Goal: Information Seeking & Learning: Learn about a topic

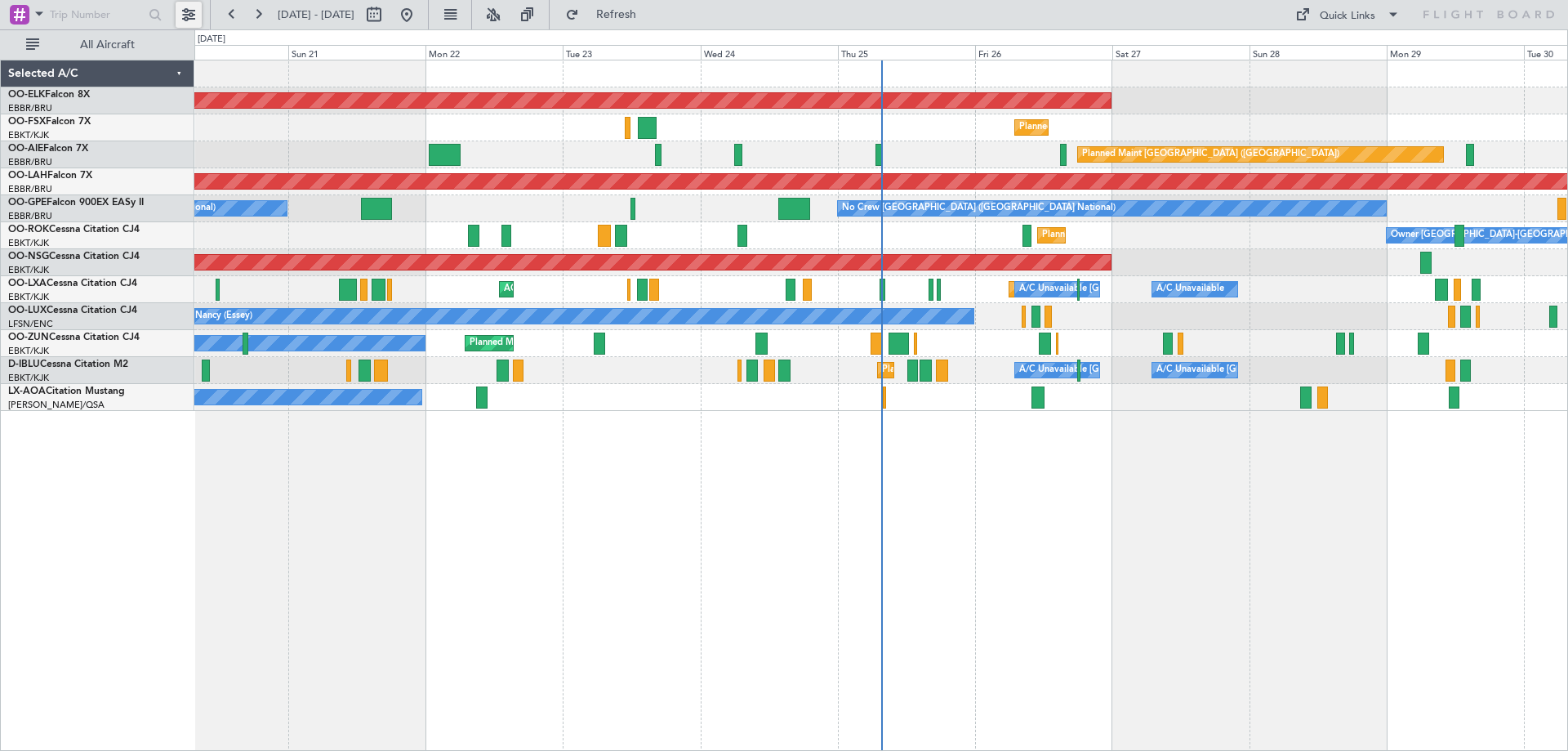
click at [183, 9] on button at bounding box center [188, 14] width 26 height 26
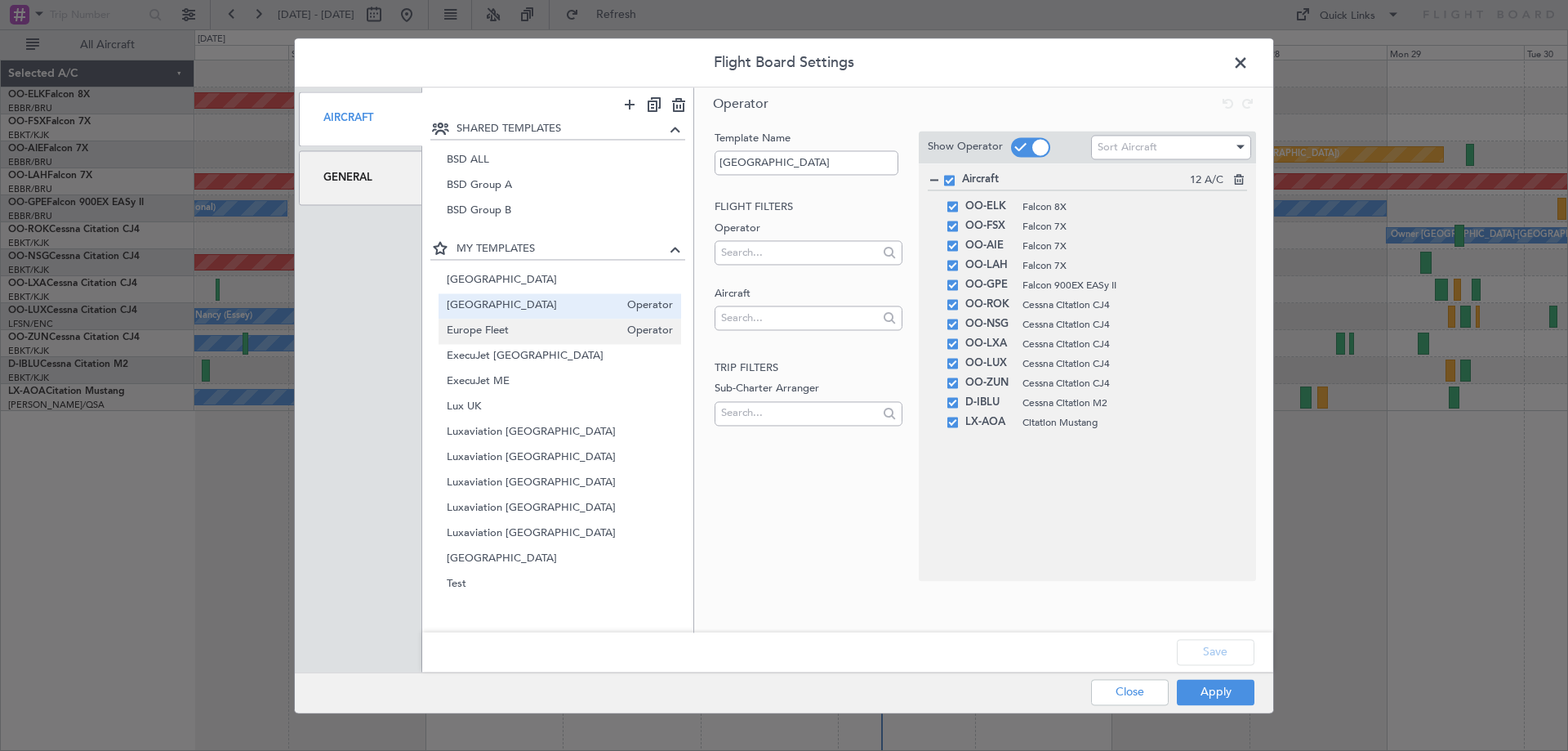
click at [526, 335] on span "Europe Fleet" at bounding box center [533, 332] width 173 height 17
type input "Europe Fleet"
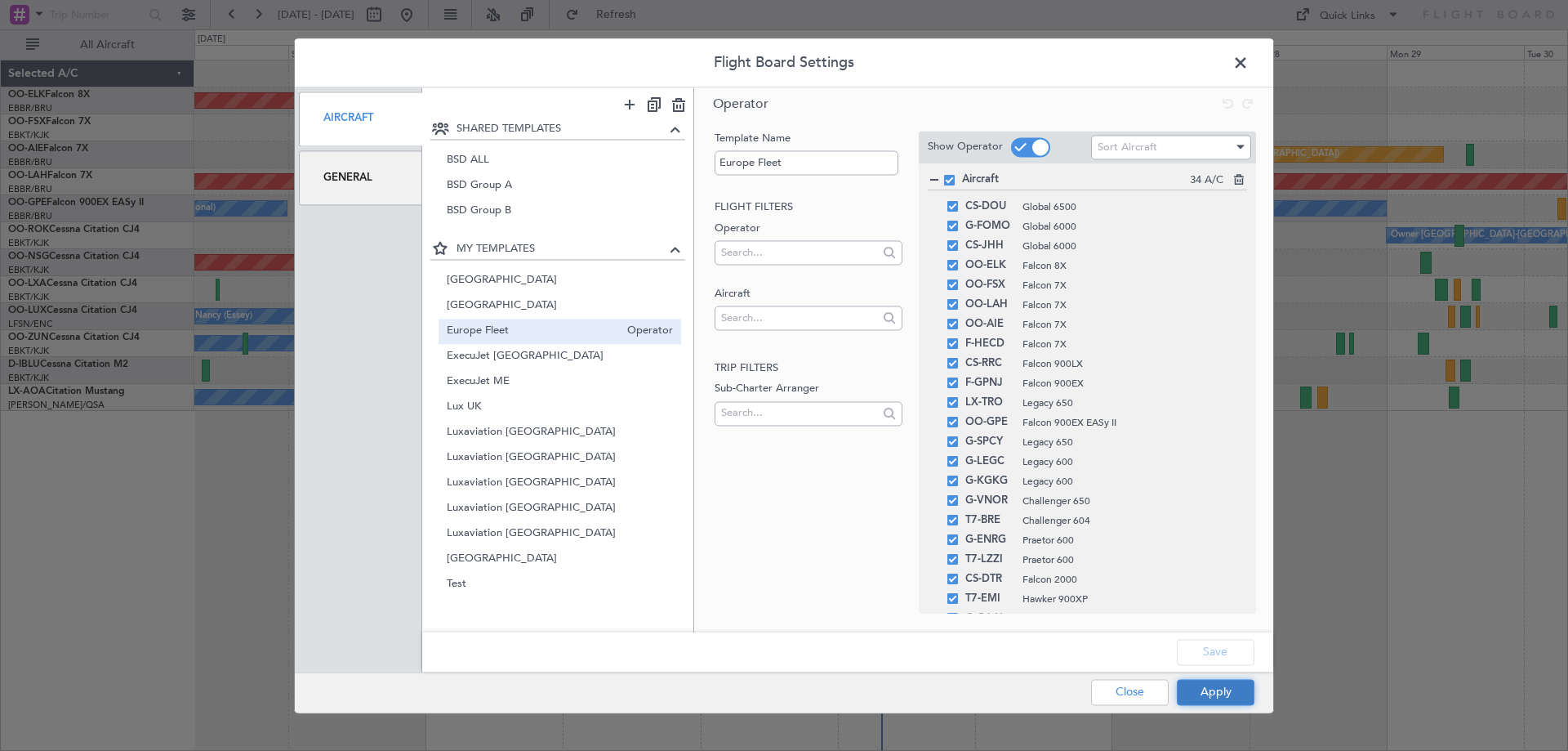
click at [1224, 690] on button "Apply" at bounding box center [1215, 691] width 77 height 26
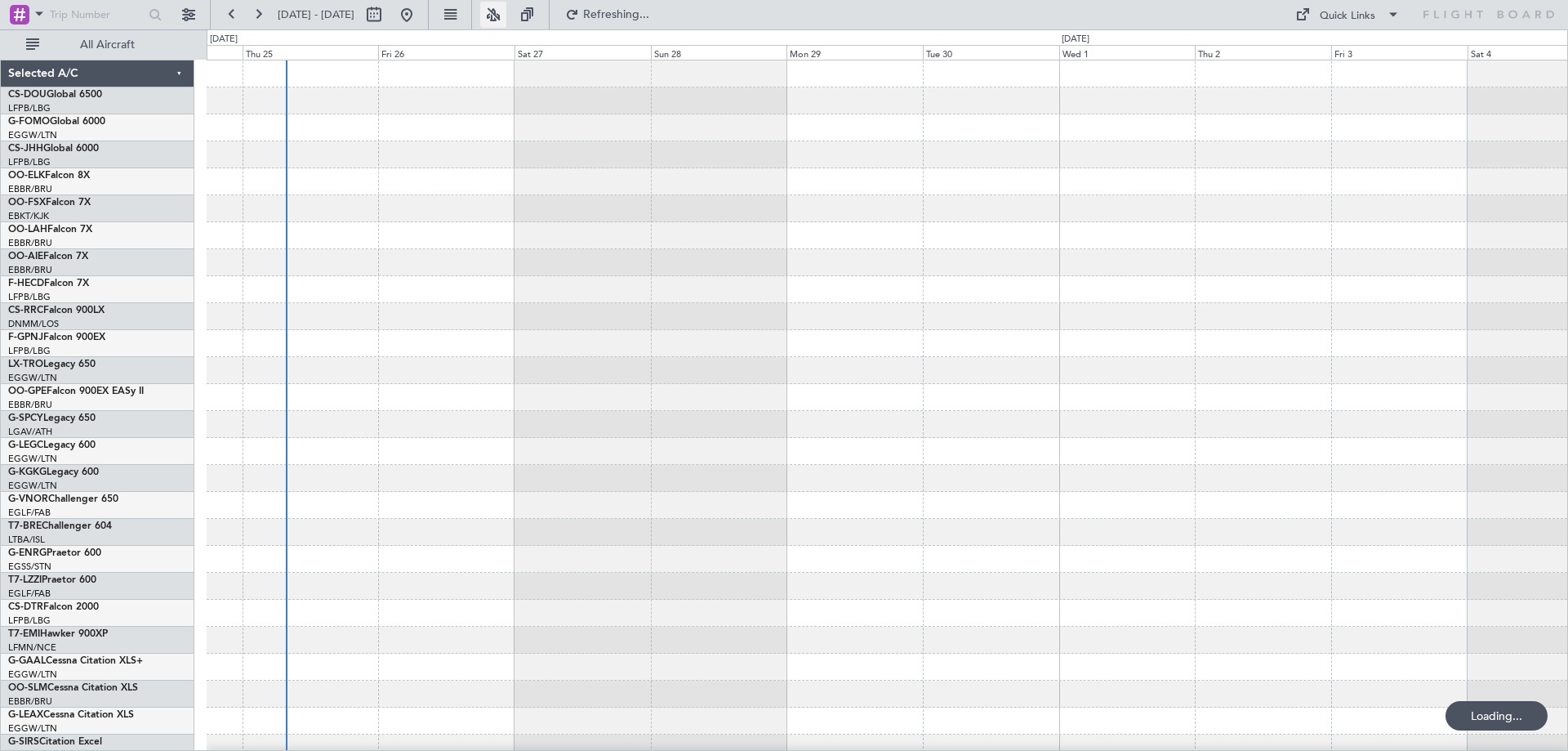
click at [506, 13] on button at bounding box center [493, 14] width 26 height 26
click at [387, 14] on button at bounding box center [373, 14] width 26 height 26
select select "9"
select select "2025"
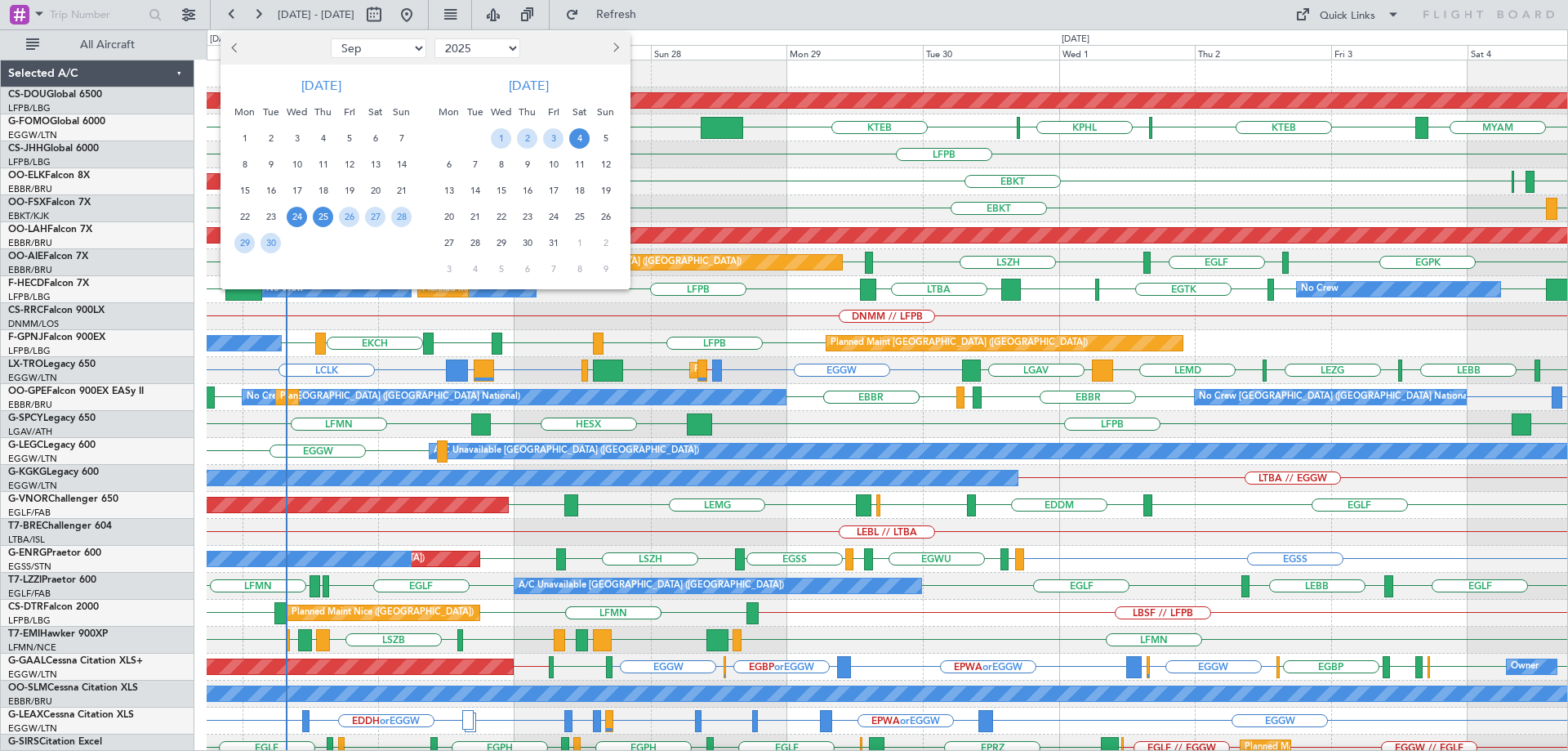
click at [323, 215] on span "25" at bounding box center [322, 216] width 20 height 20
click at [502, 140] on span "1" at bounding box center [500, 138] width 20 height 20
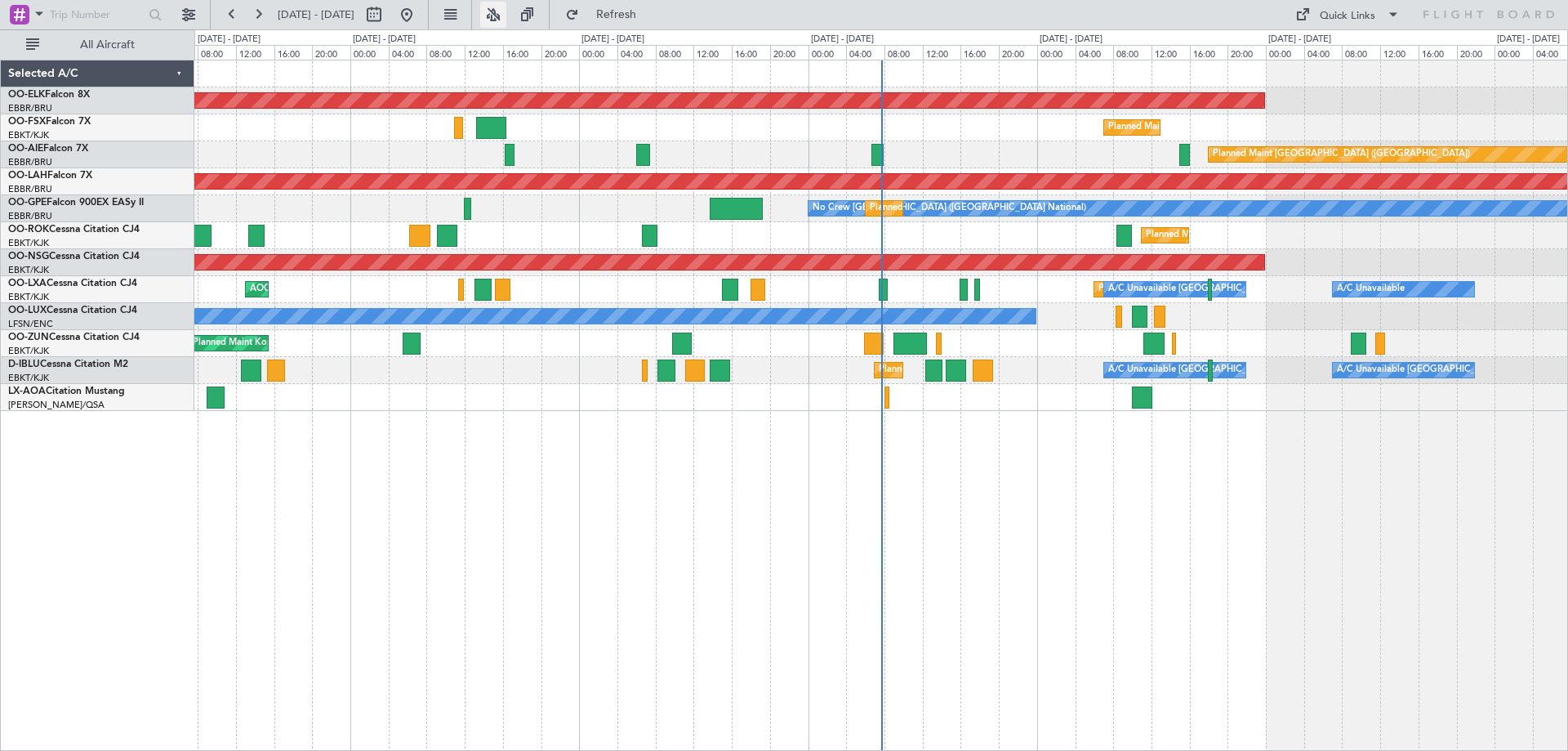
click at [506, 17] on button at bounding box center [493, 14] width 26 height 26
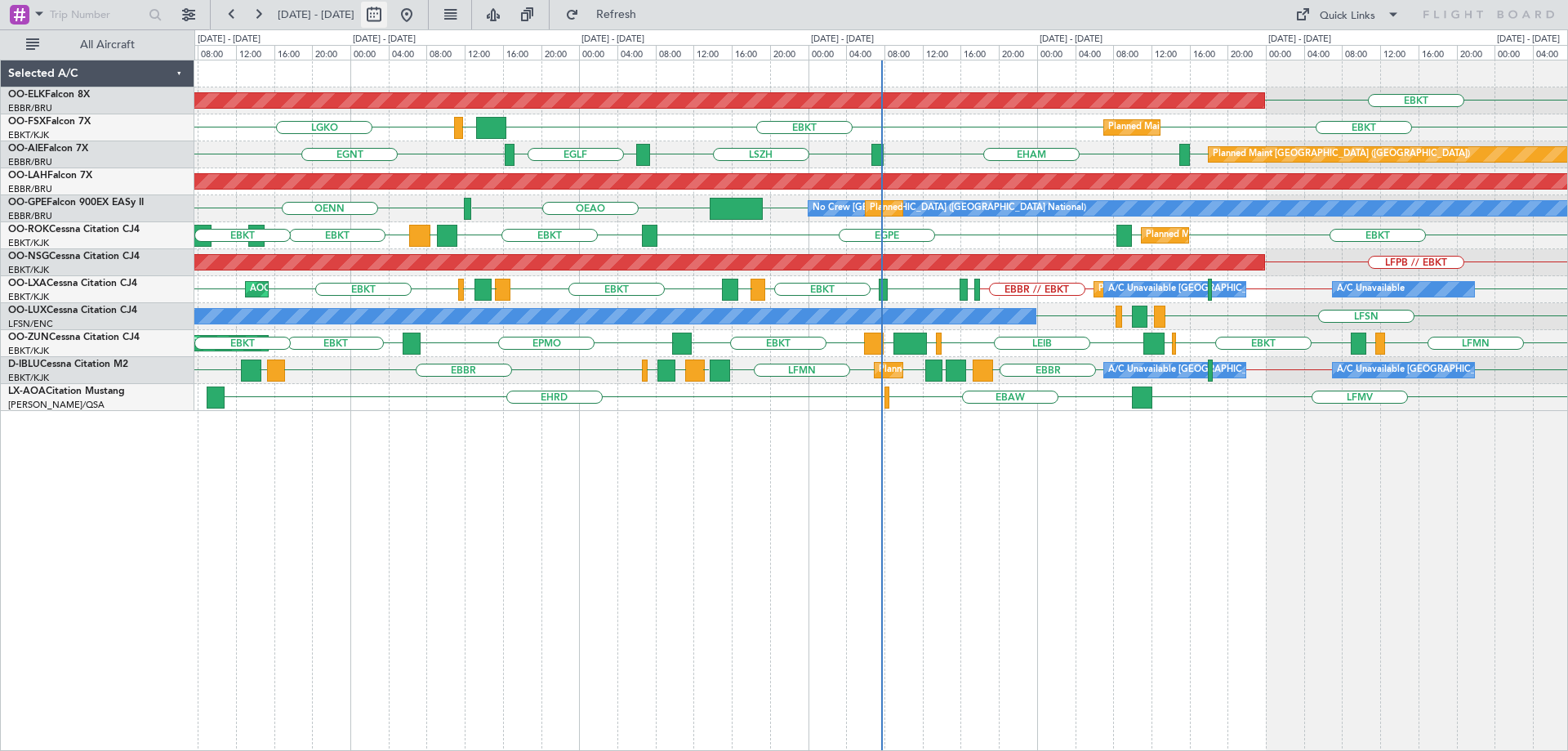
click at [387, 15] on button at bounding box center [373, 14] width 26 height 26
select select "9"
select select "2025"
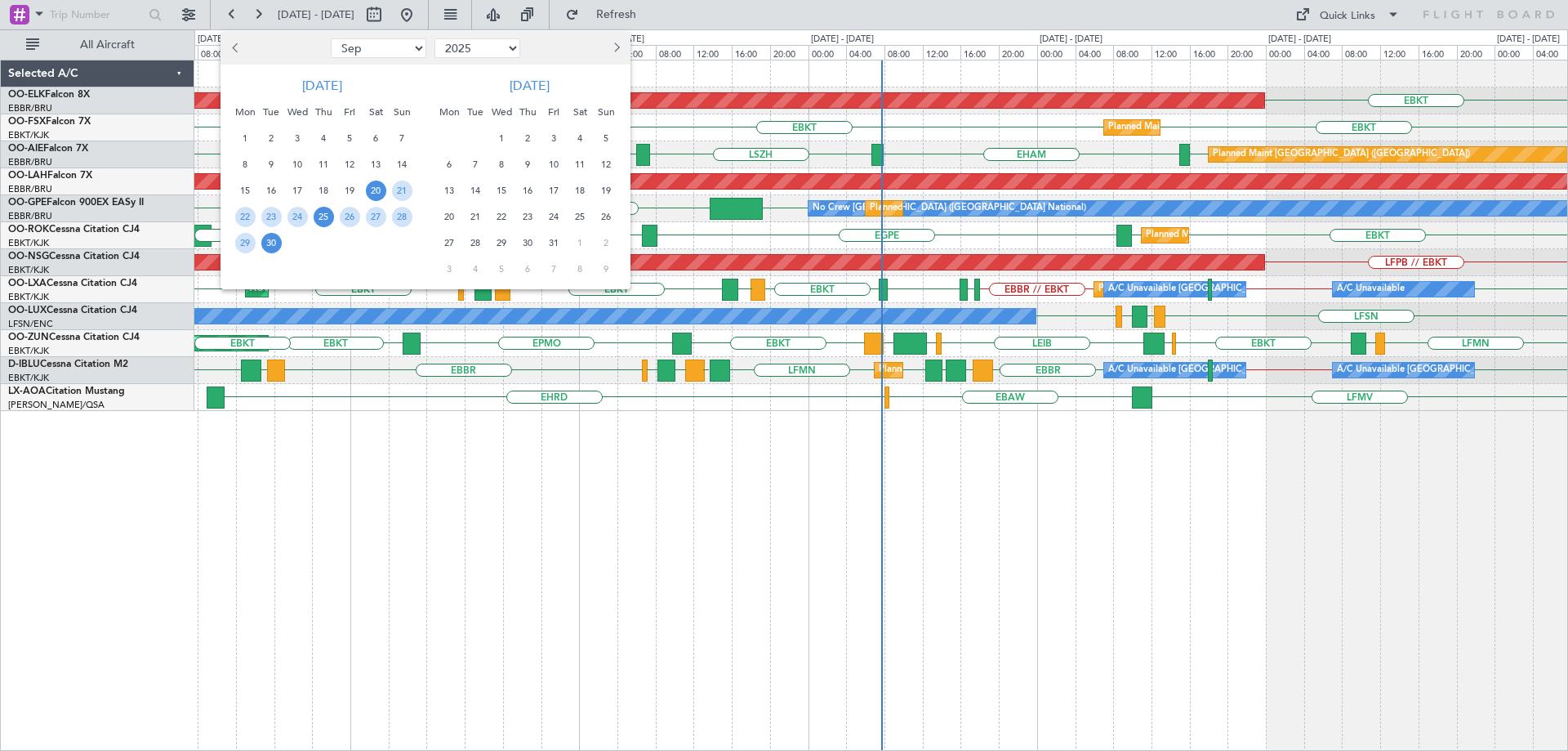
click at [319, 215] on span "25" at bounding box center [323, 216] width 20 height 20
click at [520, 139] on span "2" at bounding box center [527, 138] width 20 height 20
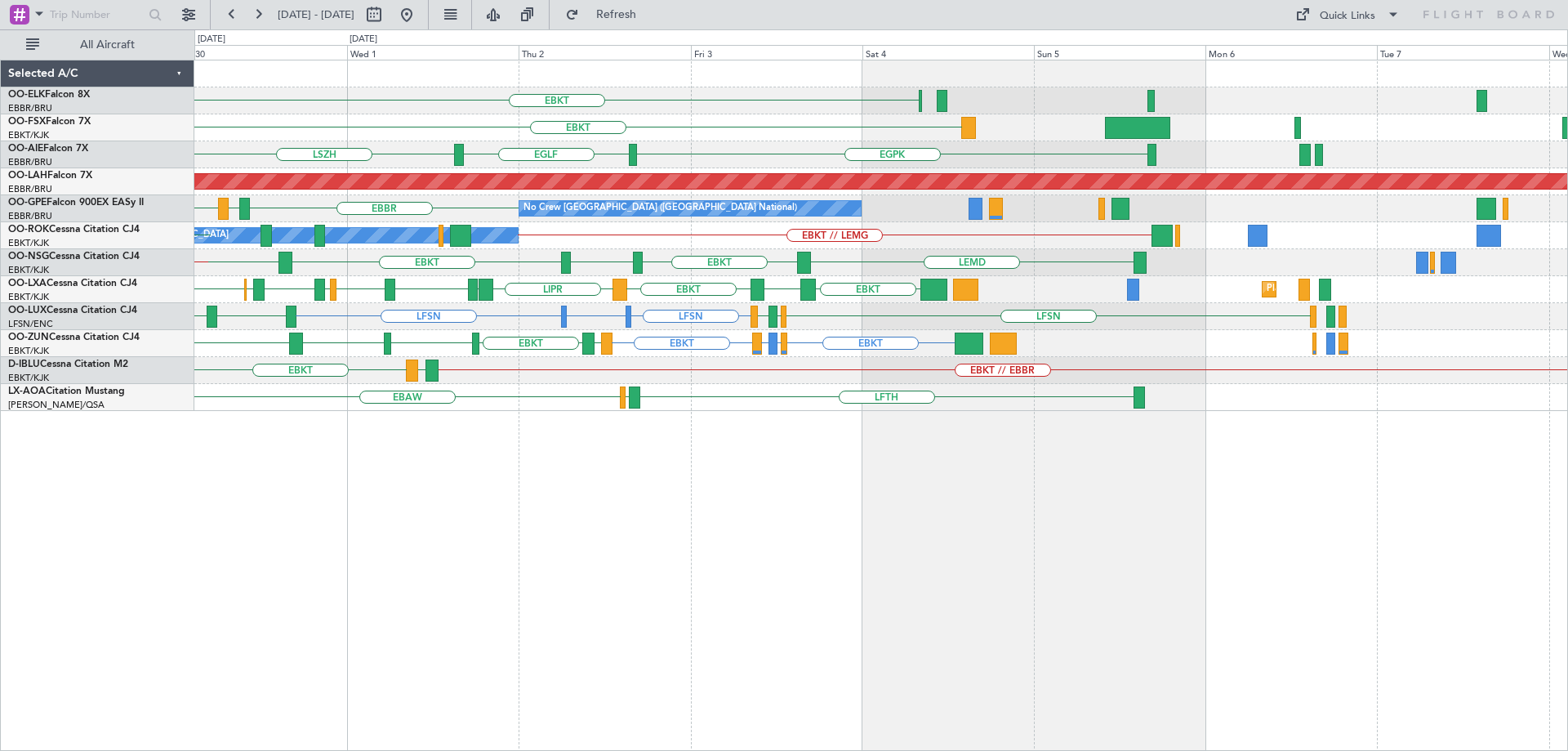
click at [458, 262] on div "EBKT EBKT [GEOGRAPHIC_DATA] [GEOGRAPHIC_DATA] [GEOGRAPHIC_DATA] [GEOGRAPHIC_DAT…" at bounding box center [879, 235] width 1372 height 351
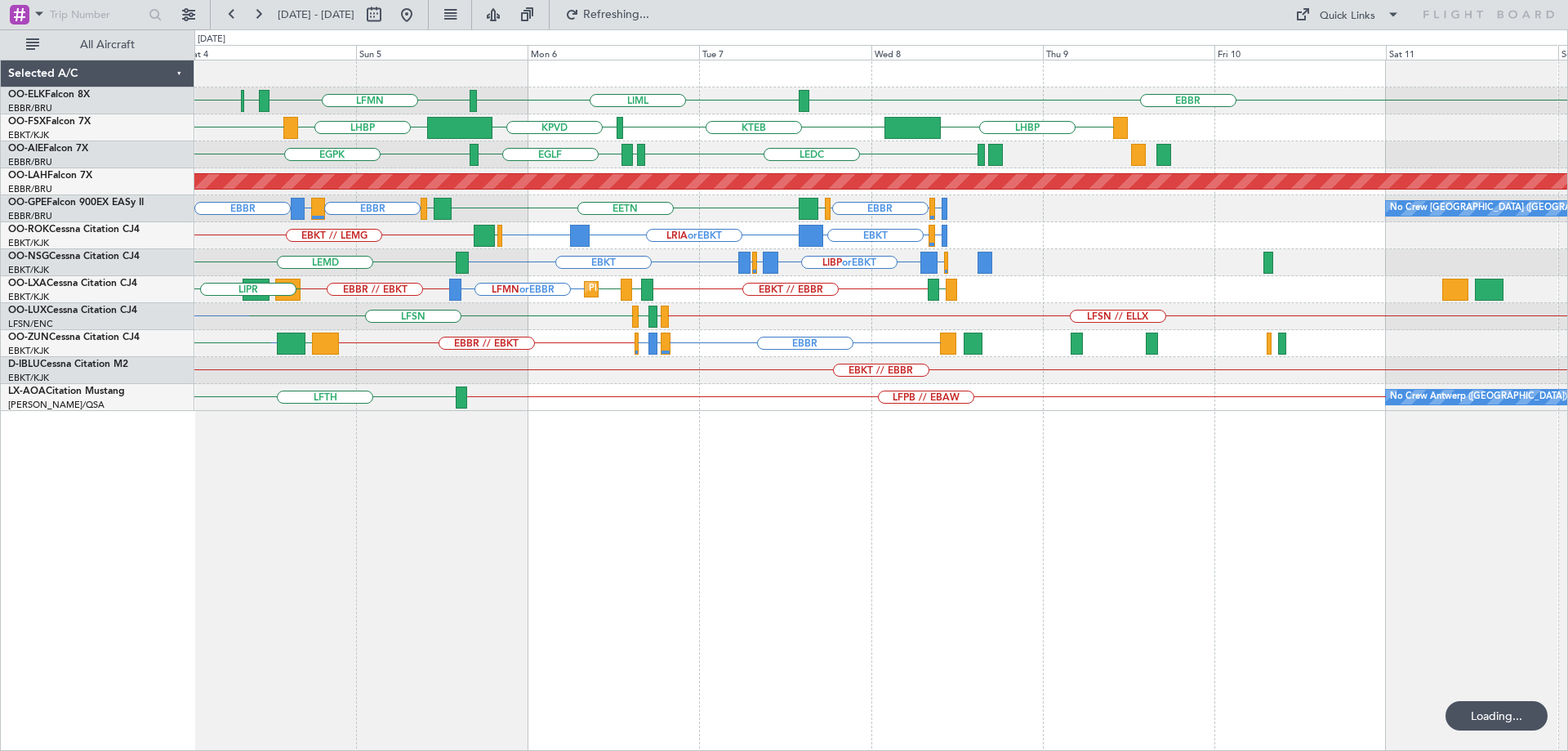
click at [459, 214] on div "EBBR LIML EBKT LFMN [GEOGRAPHIC_DATA] LHBP KTEB EBKT KPVD LHBP LEDC LEXJ [GEOGR…" at bounding box center [879, 235] width 1372 height 351
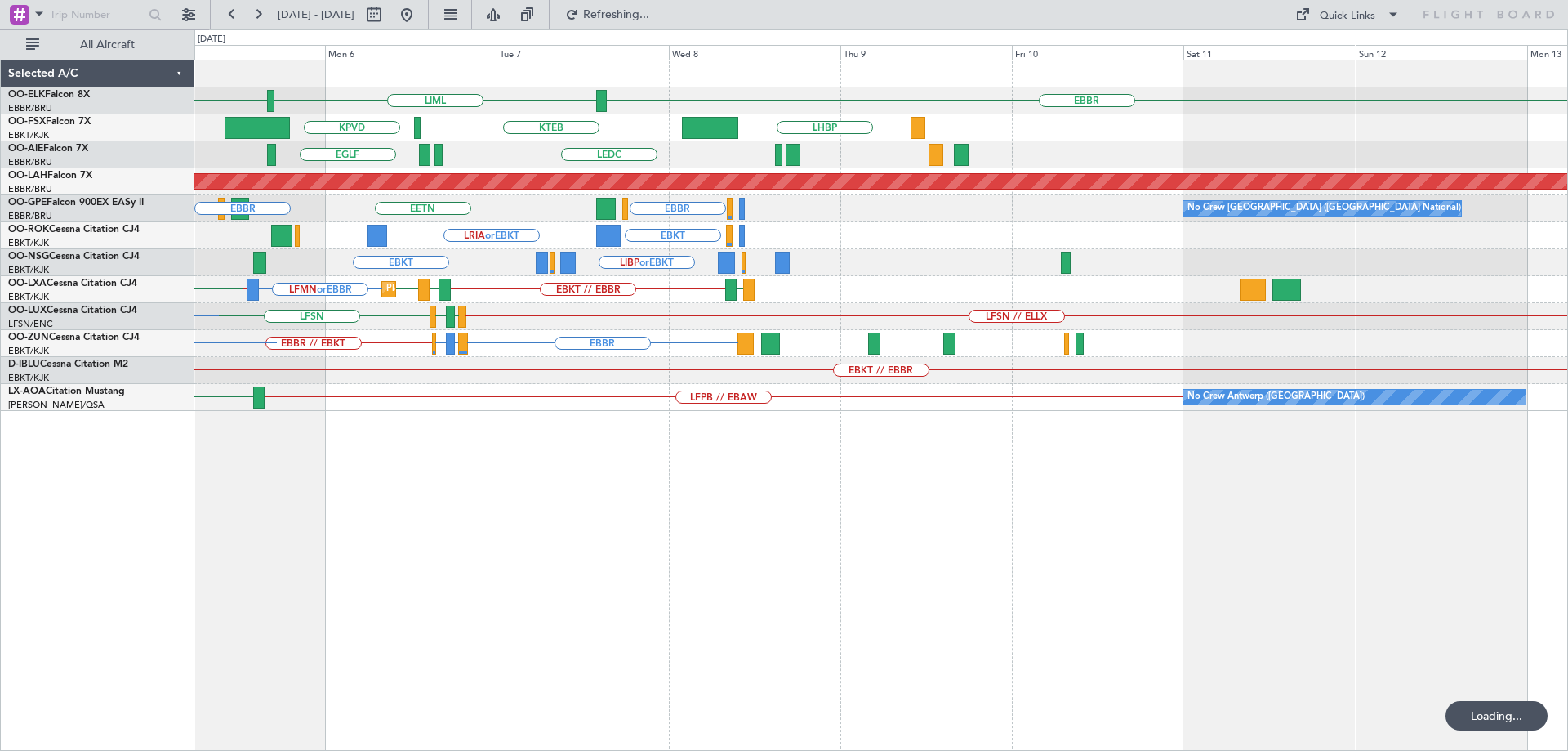
click at [520, 247] on div "LFST or EBKT EBKT LRIA or EBKT EBKT EBKT // LEMG [GEOGRAPHIC_DATA]" at bounding box center [879, 236] width 1372 height 27
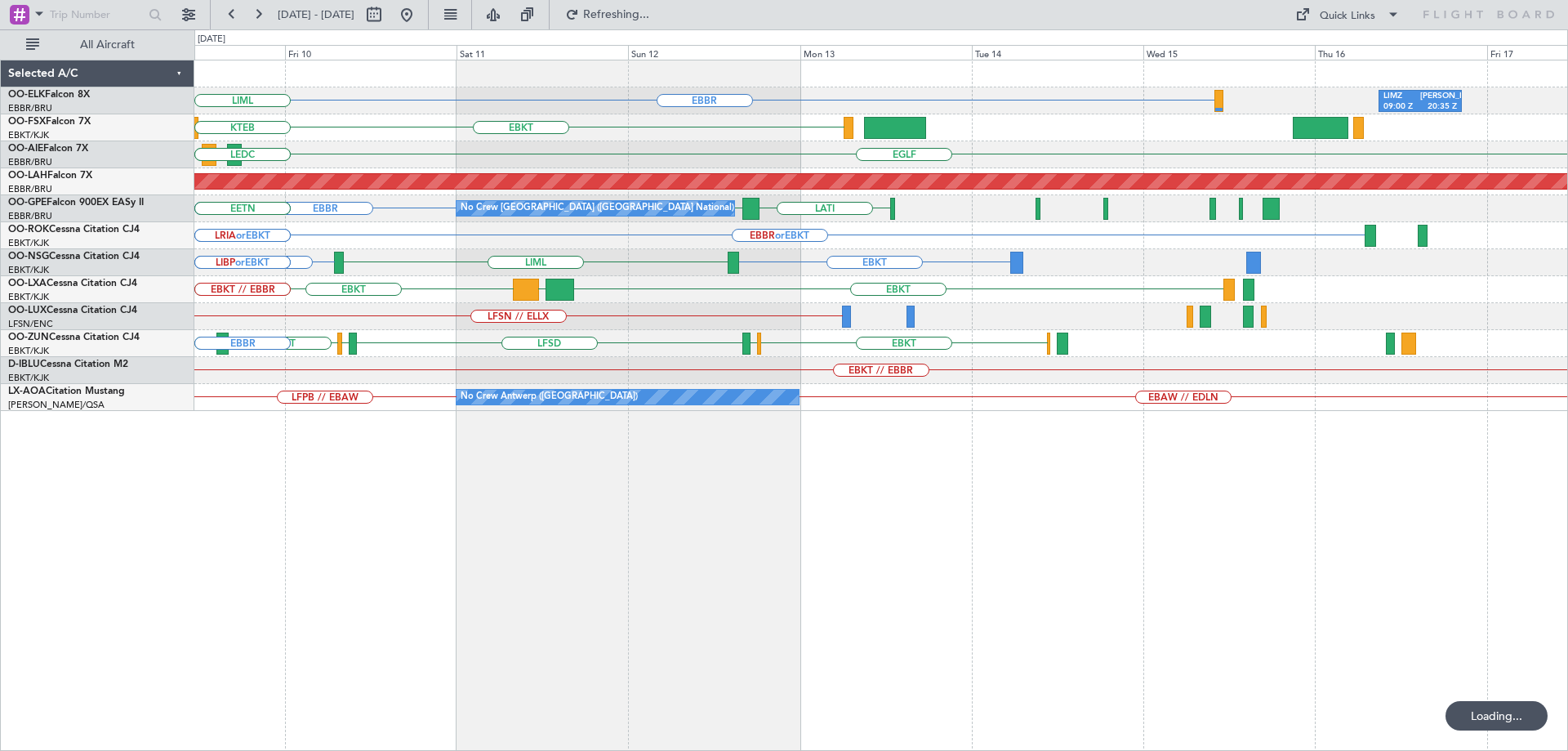
click at [674, 233] on div "EBBR or EBKT EBKT LFST or EBKT LRIA or EBKT" at bounding box center [879, 236] width 1372 height 27
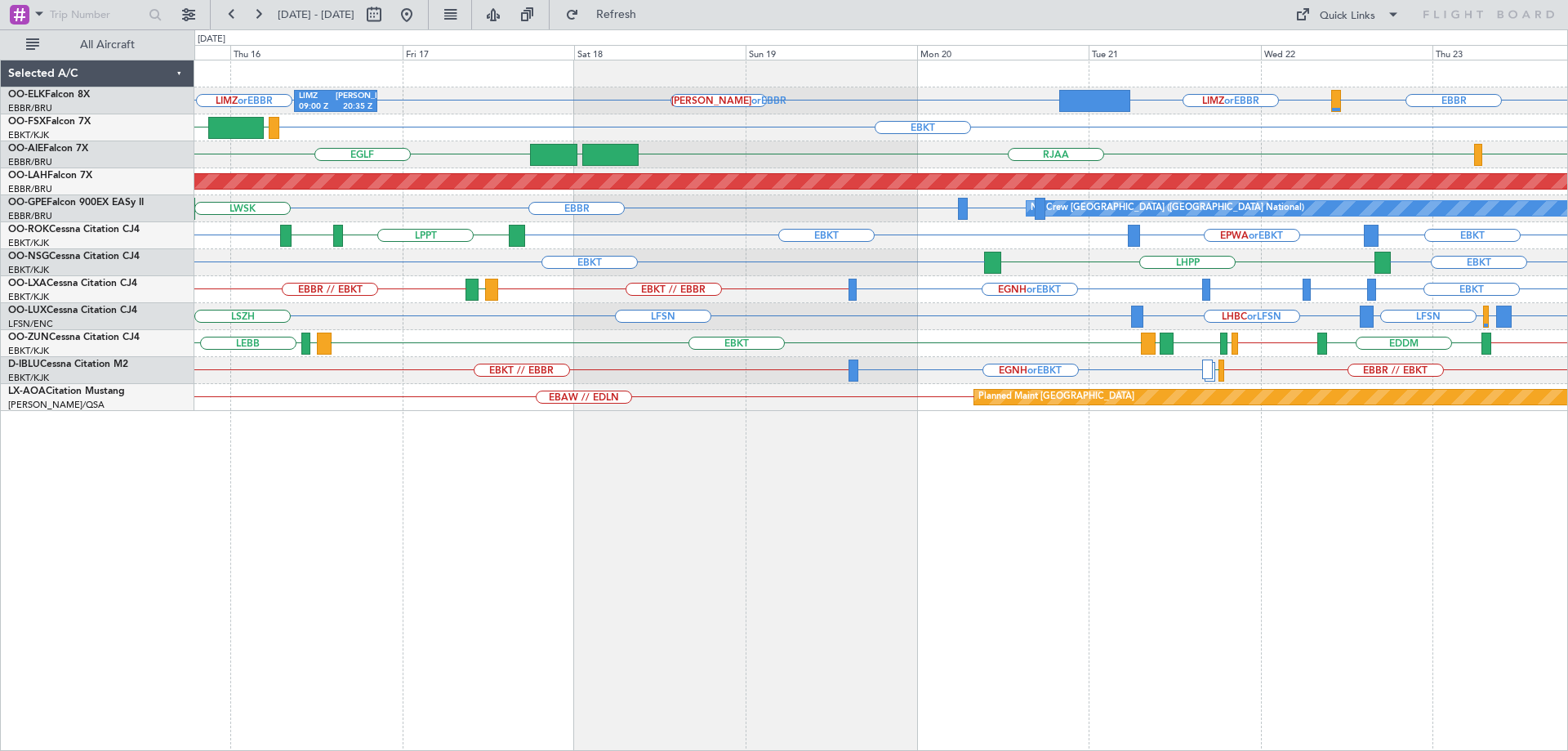
click at [1100, 235] on div "LIMZ 09:00 Z [PERSON_NAME] 20:35 Z [PERSON_NAME] or [GEOGRAPHIC_DATA] LIMZ or E…" at bounding box center [879, 235] width 1372 height 351
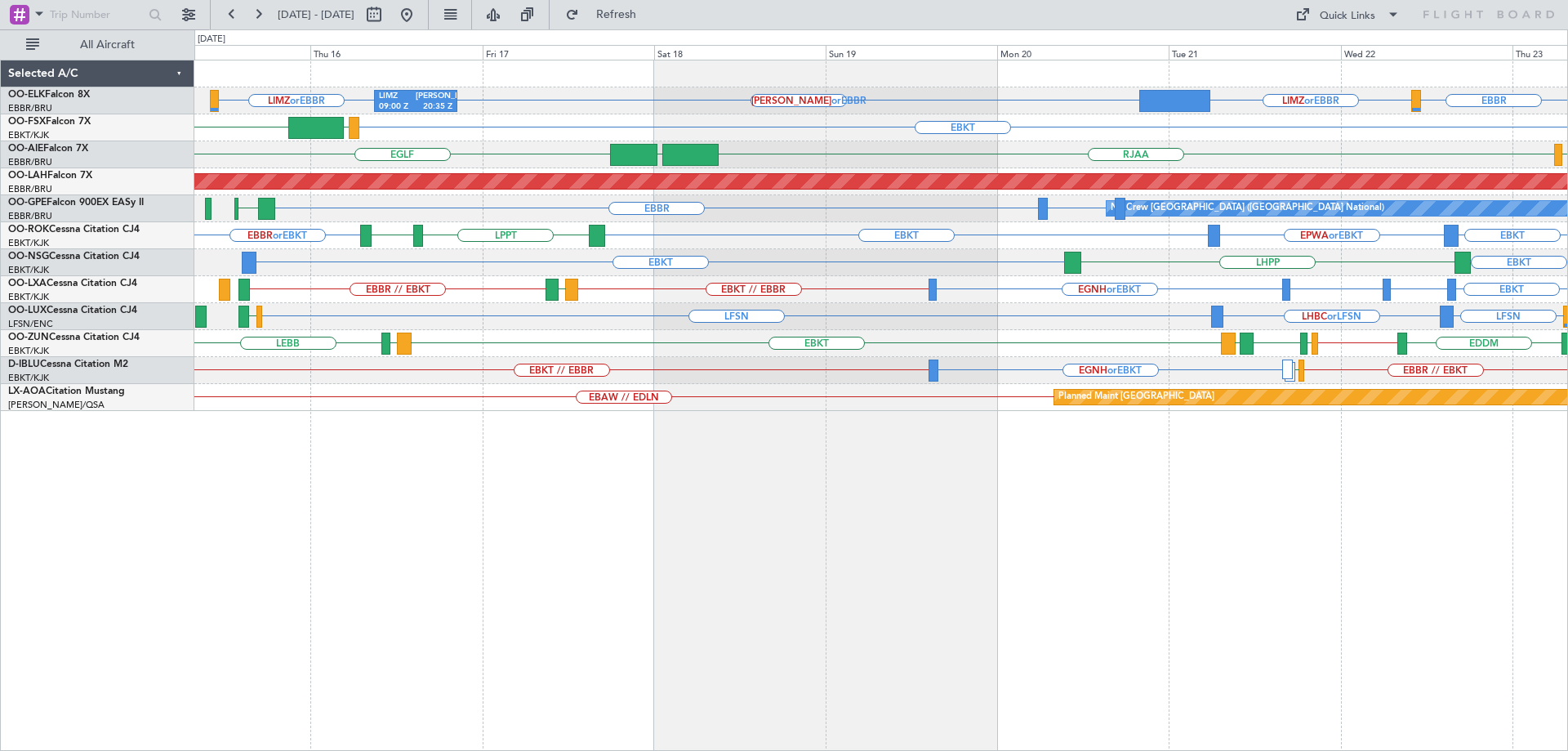
click at [1107, 223] on div "EPWA or EBKT EBKT EBKT LPPT LERJ EBBR or EBKT" at bounding box center [879, 236] width 1372 height 27
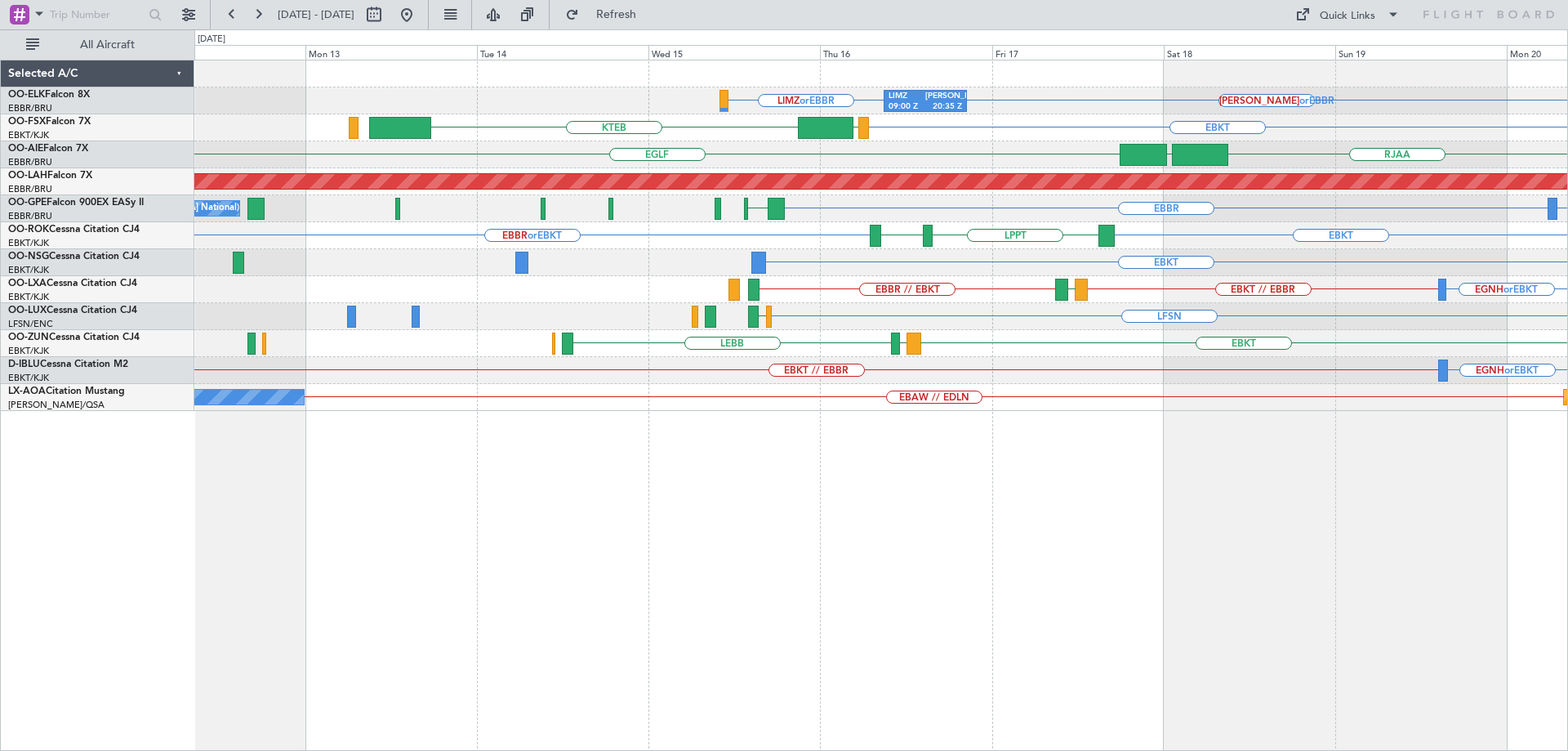
click at [987, 197] on div "[PERSON_NAME] or EBBR LIMZ or EBBR LIMZ 09:00 Z [PERSON_NAME] 20:35 Z LIMZ or E…" at bounding box center [879, 235] width 1372 height 351
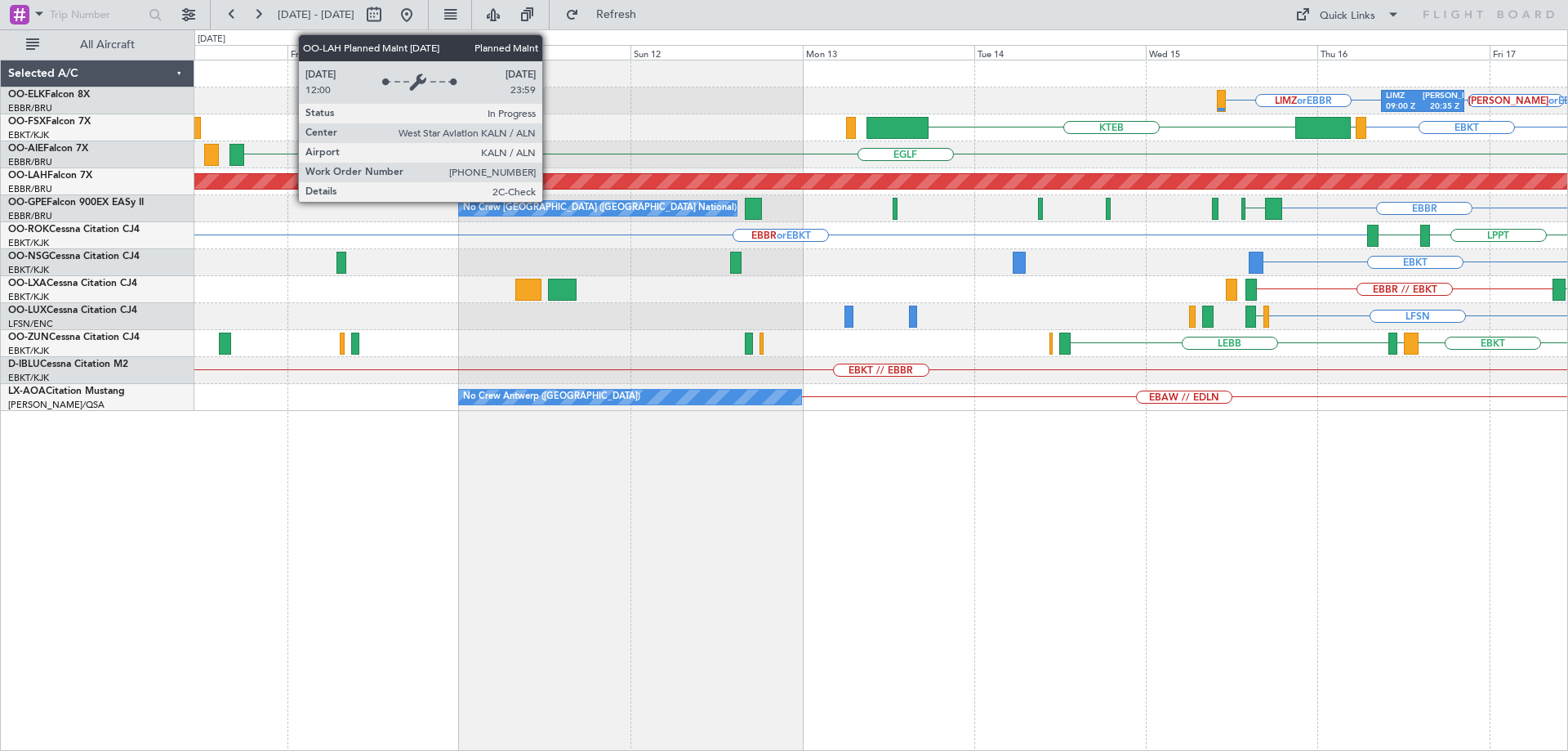
click at [1100, 190] on div "Planned Maint [PERSON_NAME]-[GEOGRAPHIC_DATA][PERSON_NAME] ([GEOGRAPHIC_DATA][P…" at bounding box center [879, 182] width 1372 height 27
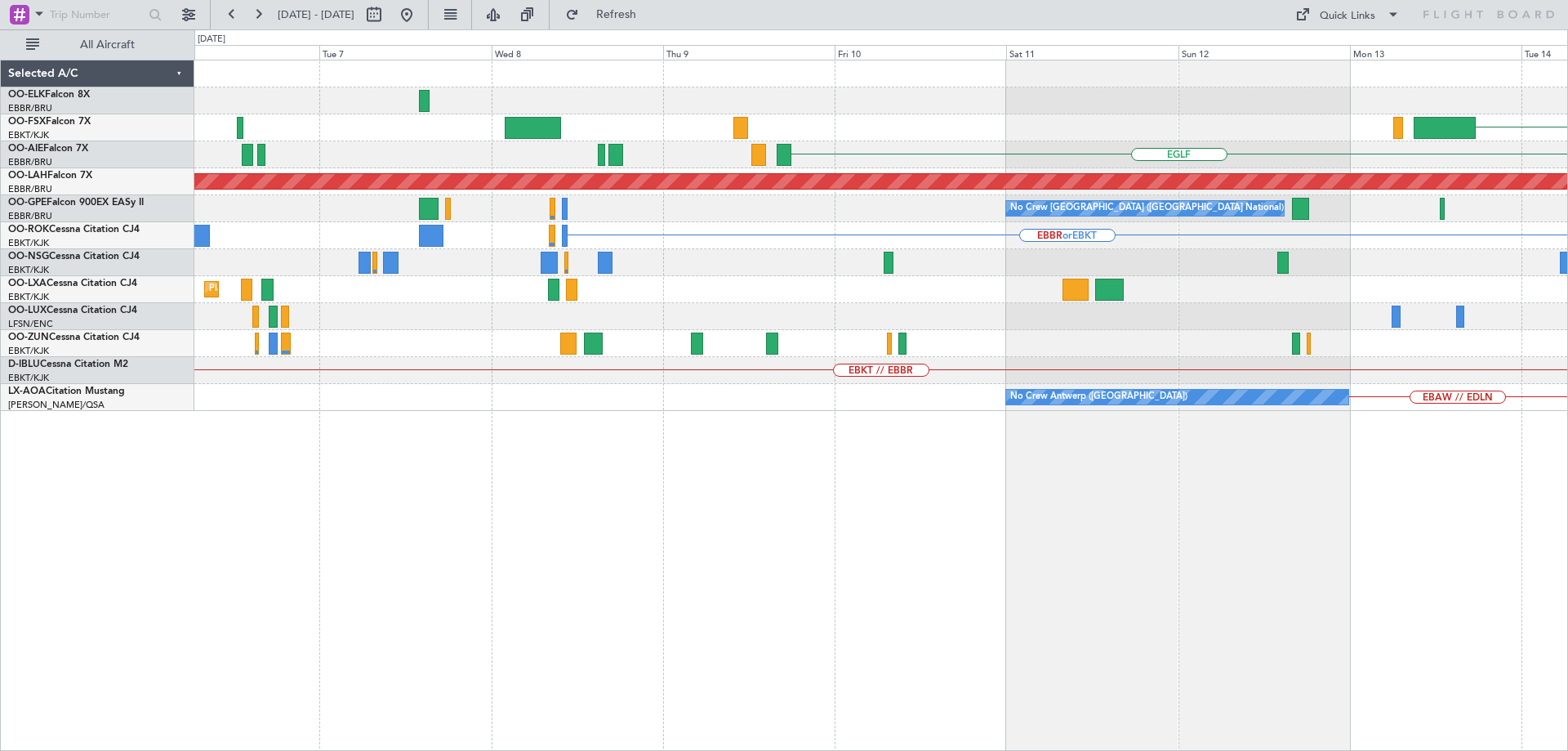
click at [956, 194] on div "Planned Maint [PERSON_NAME]-[GEOGRAPHIC_DATA][PERSON_NAME] ([GEOGRAPHIC_DATA][P…" at bounding box center [879, 182] width 1372 height 27
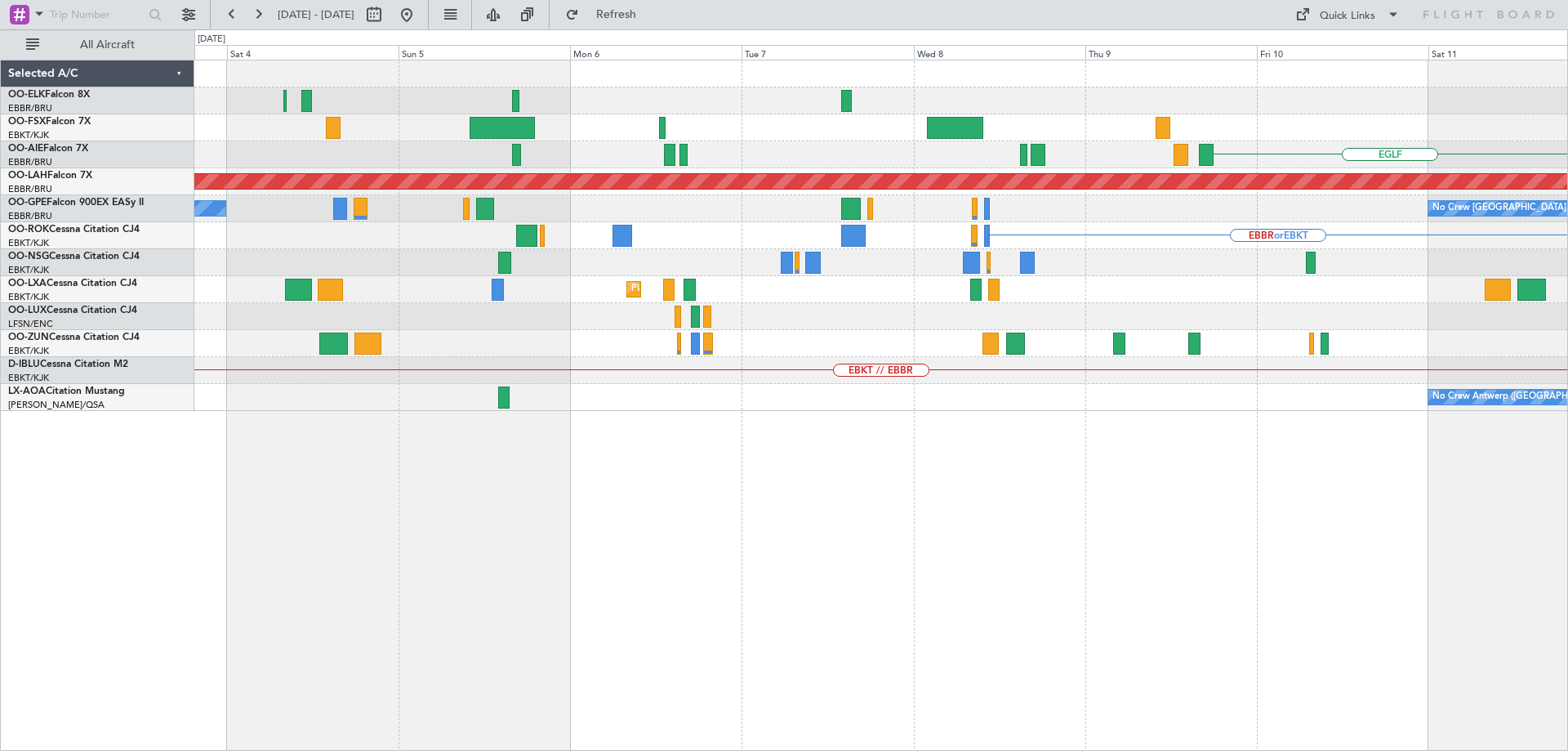
click at [1182, 241] on div "KTEB [GEOGRAPHIC_DATA] Planned [GEOGRAPHIC_DATA][PERSON_NAME]-[GEOGRAPHIC_DATA]…" at bounding box center [879, 235] width 1372 height 351
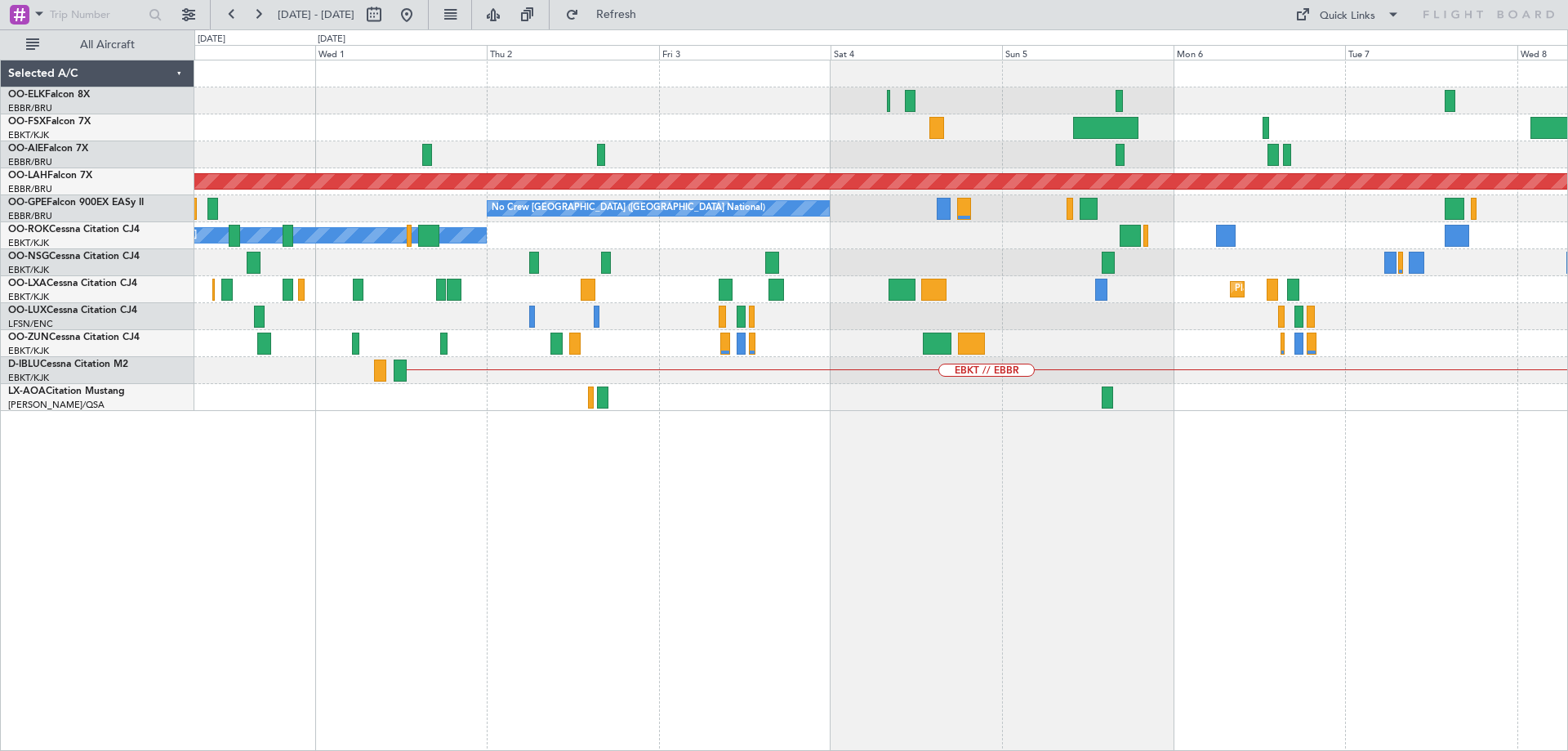
click at [1162, 223] on div "EGLF Planned Maint [GEOGRAPHIC_DATA] ([GEOGRAPHIC_DATA]) Planned [GEOGRAPHIC_DA…" at bounding box center [879, 235] width 1372 height 351
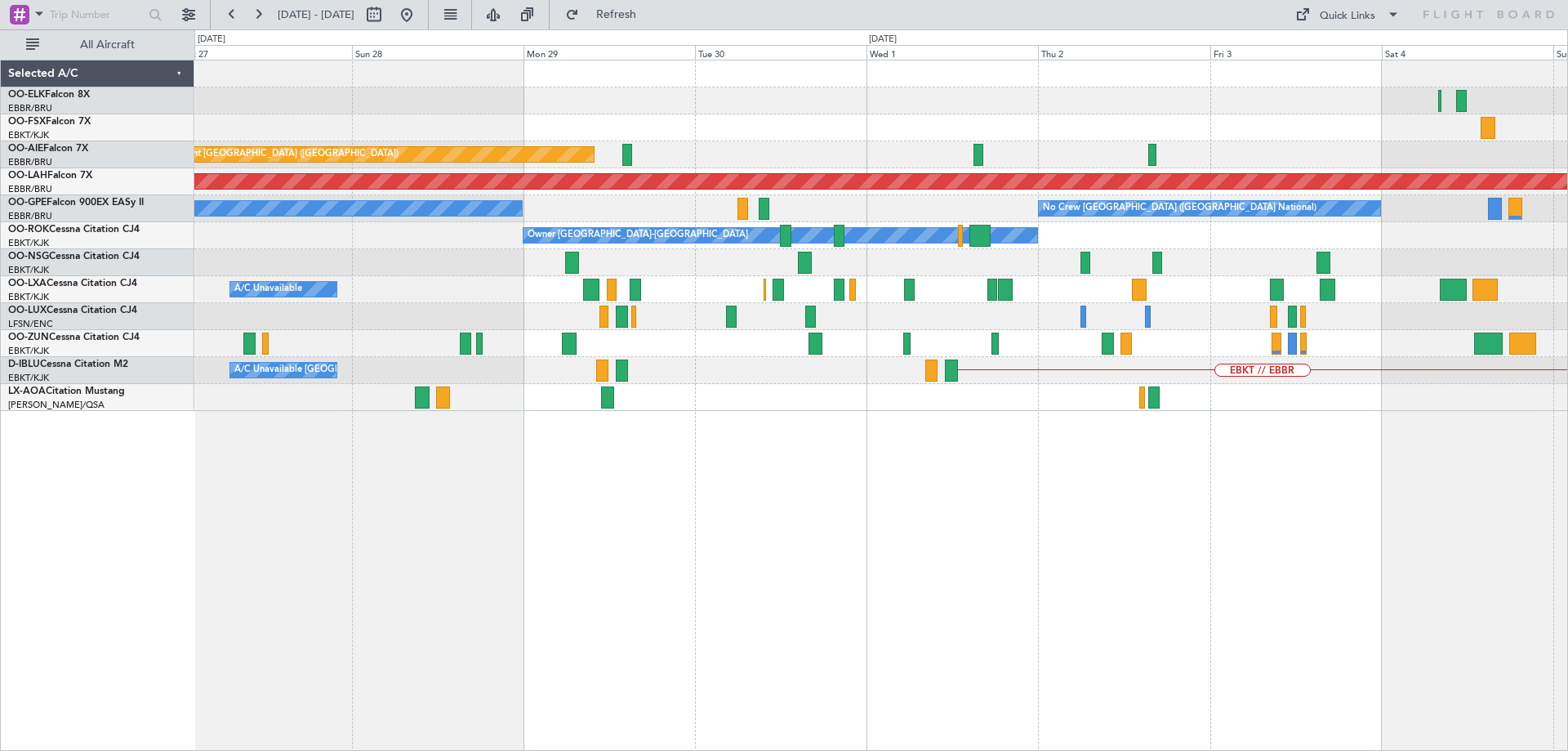
click at [1136, 210] on div "No Crew [GEOGRAPHIC_DATA] ([GEOGRAPHIC_DATA] National) No Crew [GEOGRAPHIC_DATA…" at bounding box center [879, 208] width 1372 height 27
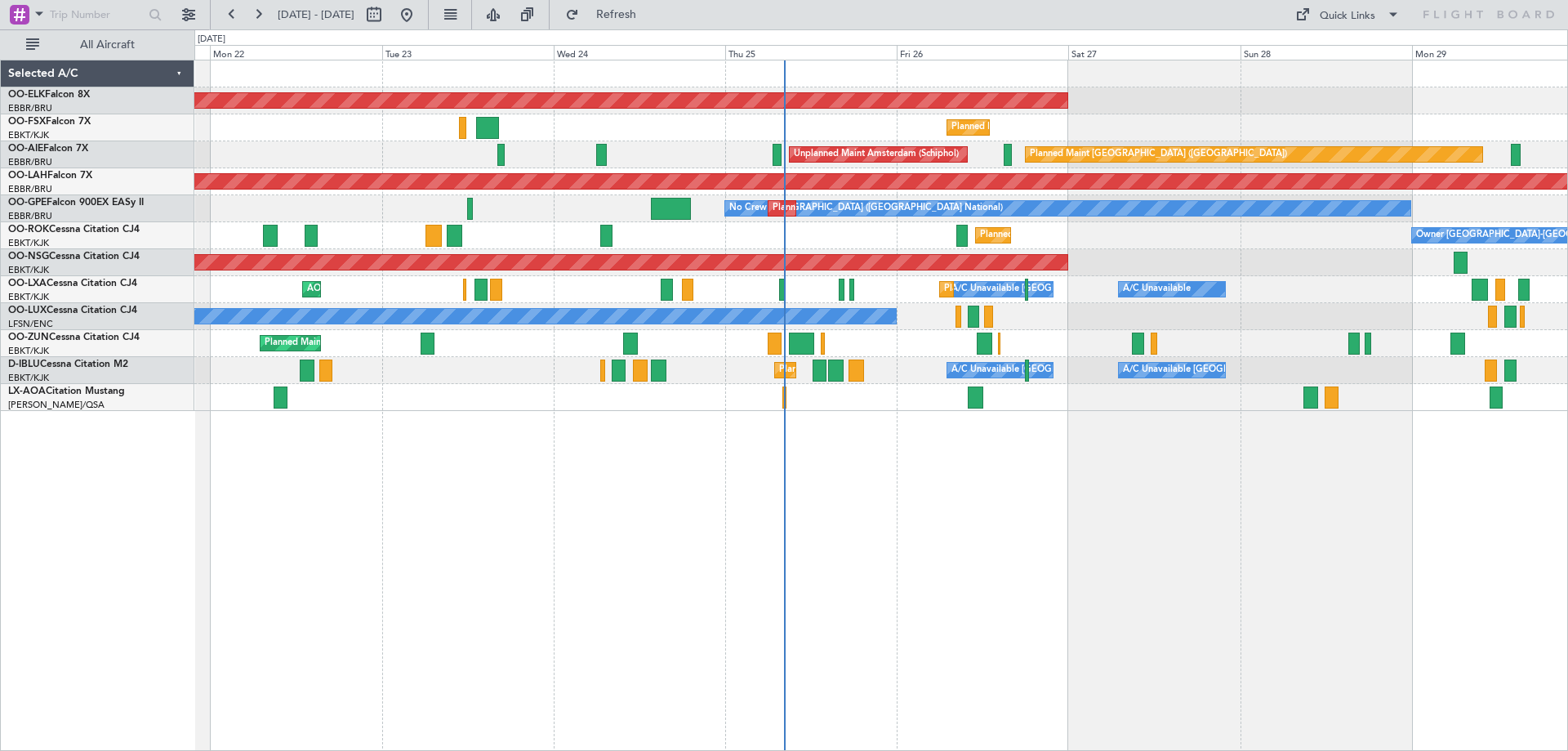
click at [537, 191] on div "Planned Maint [PERSON_NAME]-[GEOGRAPHIC_DATA][PERSON_NAME] ([GEOGRAPHIC_DATA][P…" at bounding box center [879, 182] width 1372 height 27
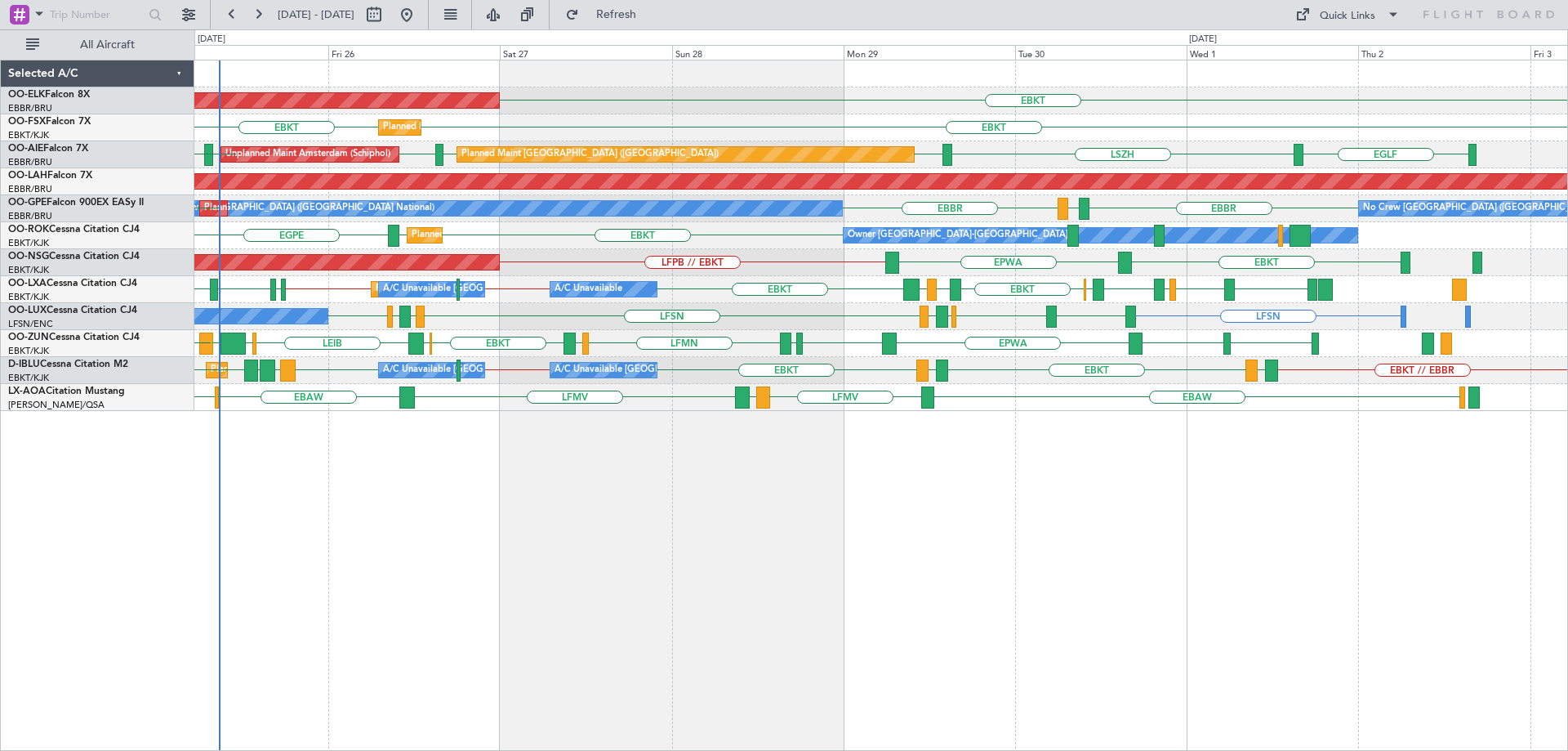
click at [1134, 426] on div "EBKT Planned Maint [GEOGRAPHIC_DATA]-[GEOGRAPHIC_DATA] EBKT EBKT Planned Maint …" at bounding box center [880, 404] width 1373 height 691
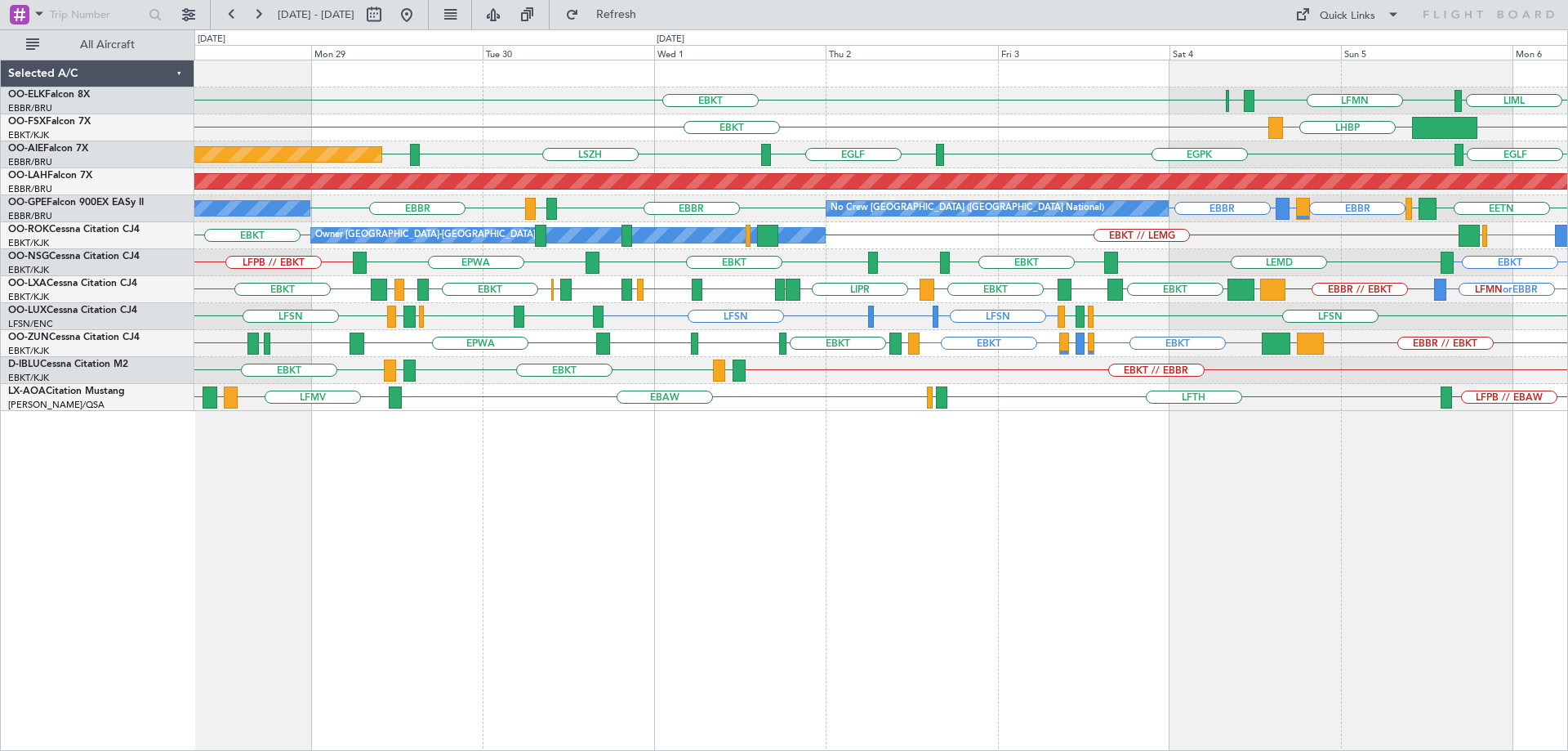
click at [667, 308] on div "LIML EBKT LFMN [GEOGRAPHIC_DATA] Planned Maint [GEOGRAPHIC_DATA]-[GEOGRAPHIC_DA…" at bounding box center [879, 235] width 1372 height 351
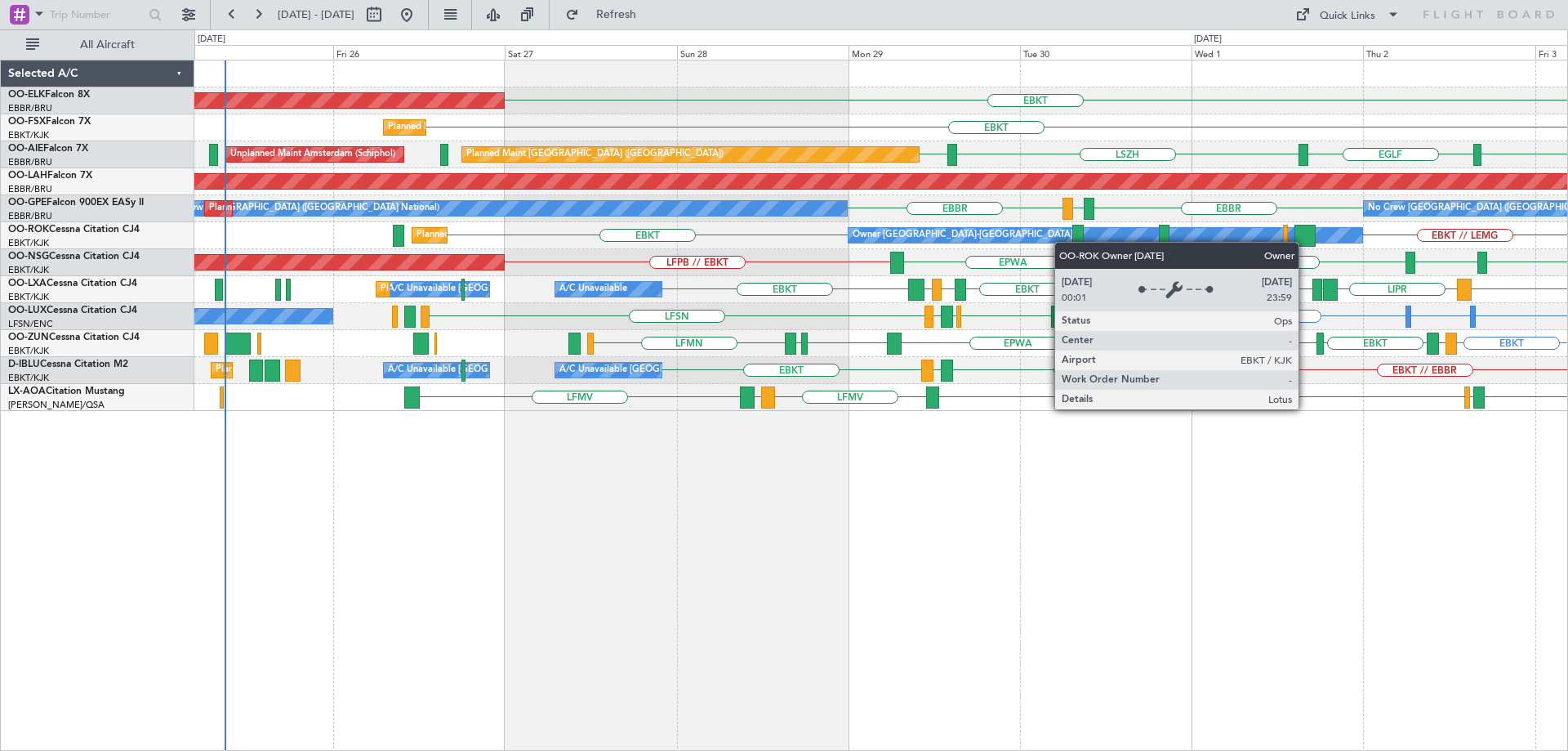
click at [969, 234] on div "EBKT Planned Maint [GEOGRAPHIC_DATA]-[GEOGRAPHIC_DATA] [GEOGRAPHIC_DATA] LFMN E…" at bounding box center [879, 235] width 1372 height 351
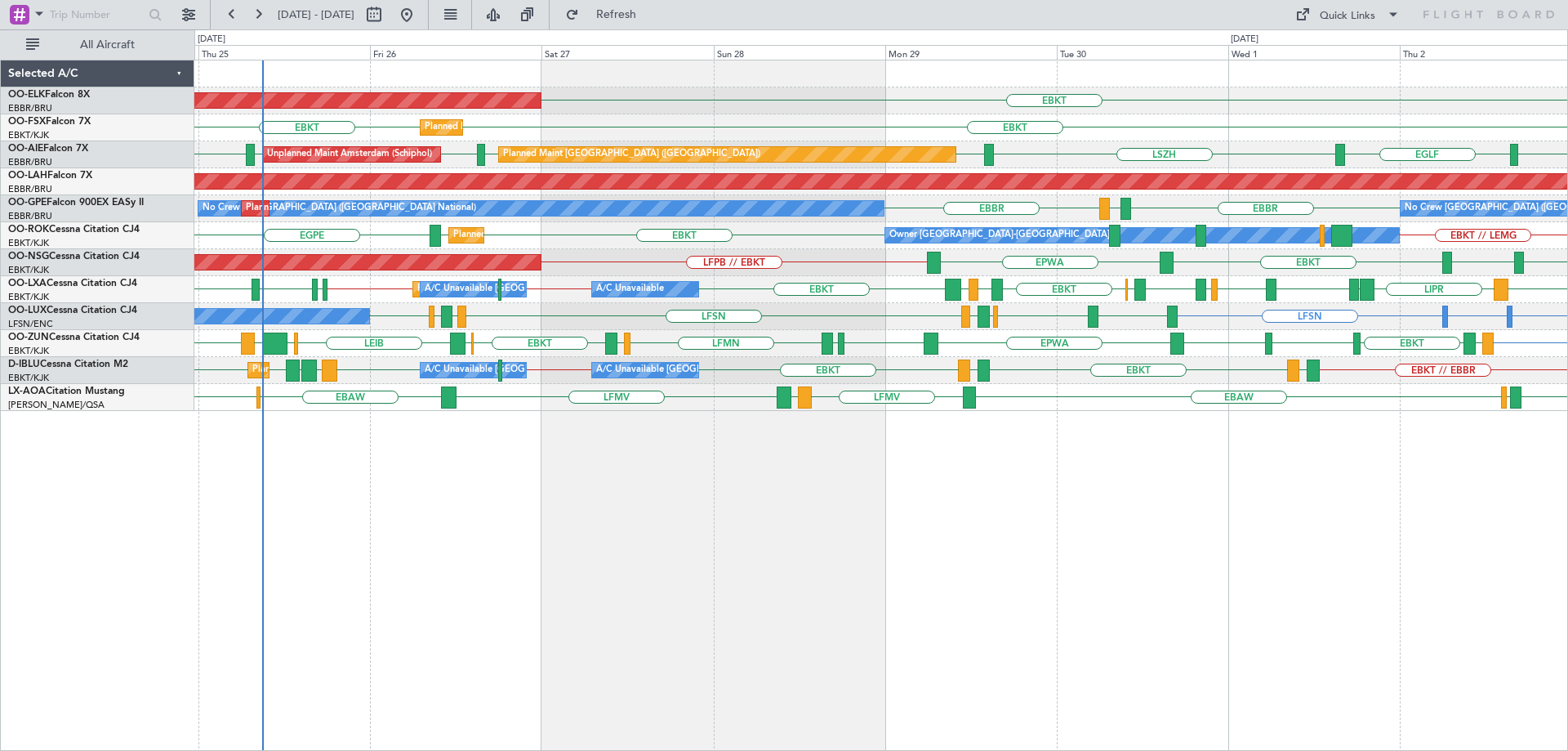
click at [1074, 314] on div "LIMC or LFSN LFSN LEBL LFSN EBKT LIMJ LFSN LIMJ EBKT LFSN No Crew [PERSON_NAME]…" at bounding box center [879, 316] width 1372 height 27
